Goal: Find specific page/section: Find specific page/section

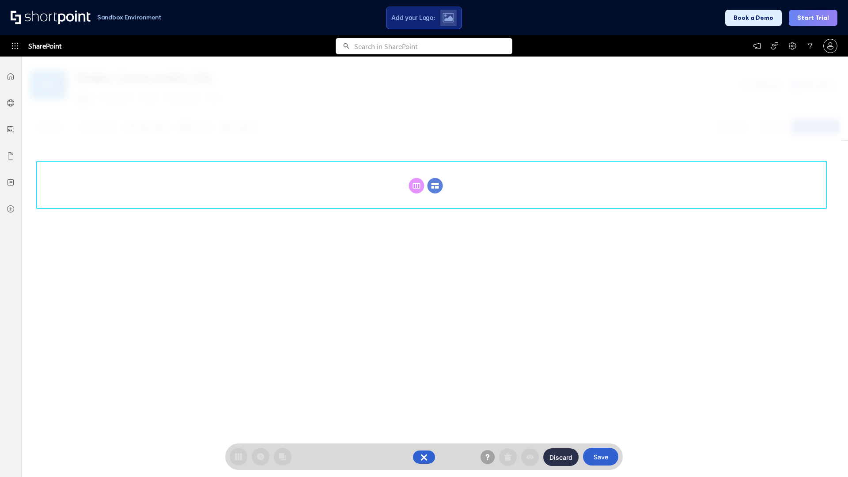
click at [435, 185] on circle at bounding box center [434, 185] width 15 height 15
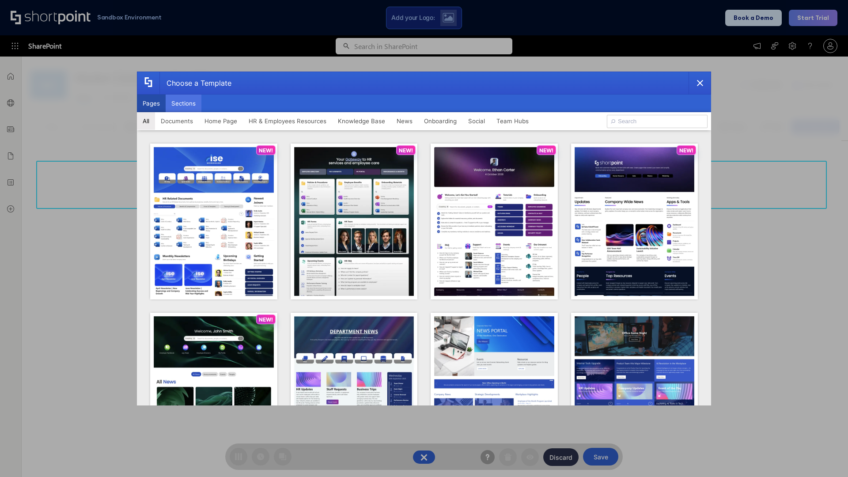
click at [183, 103] on button "Sections" at bounding box center [184, 103] width 36 height 18
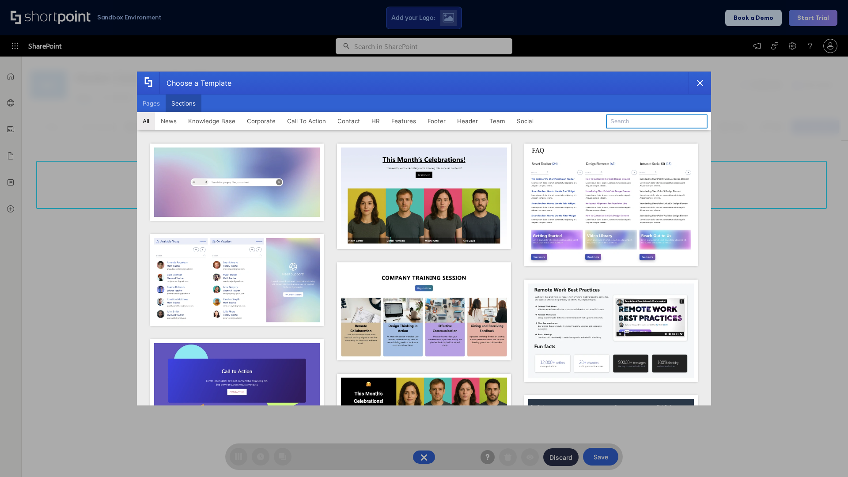
type input "Teams Advanced"
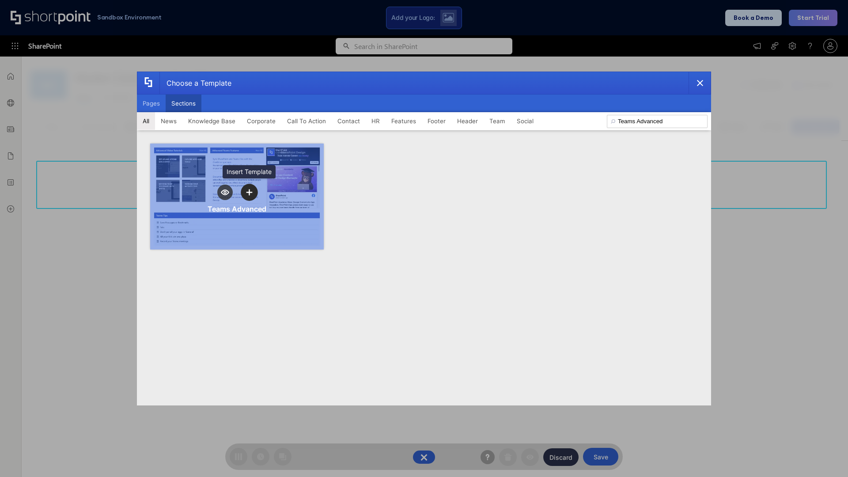
click at [249, 192] on icon "template selector" at bounding box center [249, 192] width 6 height 6
